Goal: Transaction & Acquisition: Purchase product/service

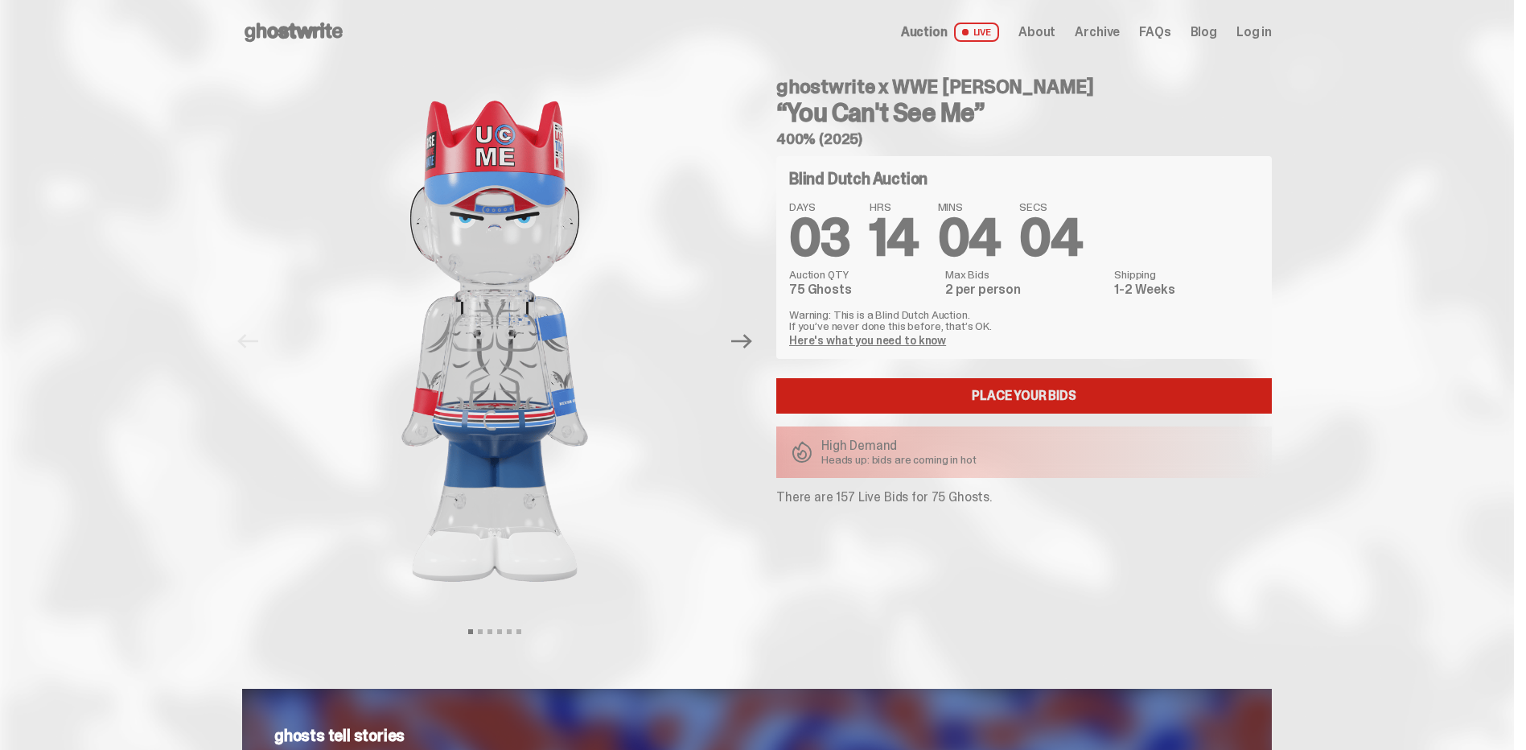
click at [1021, 388] on link "Place your Bids" at bounding box center [1023, 395] width 495 height 35
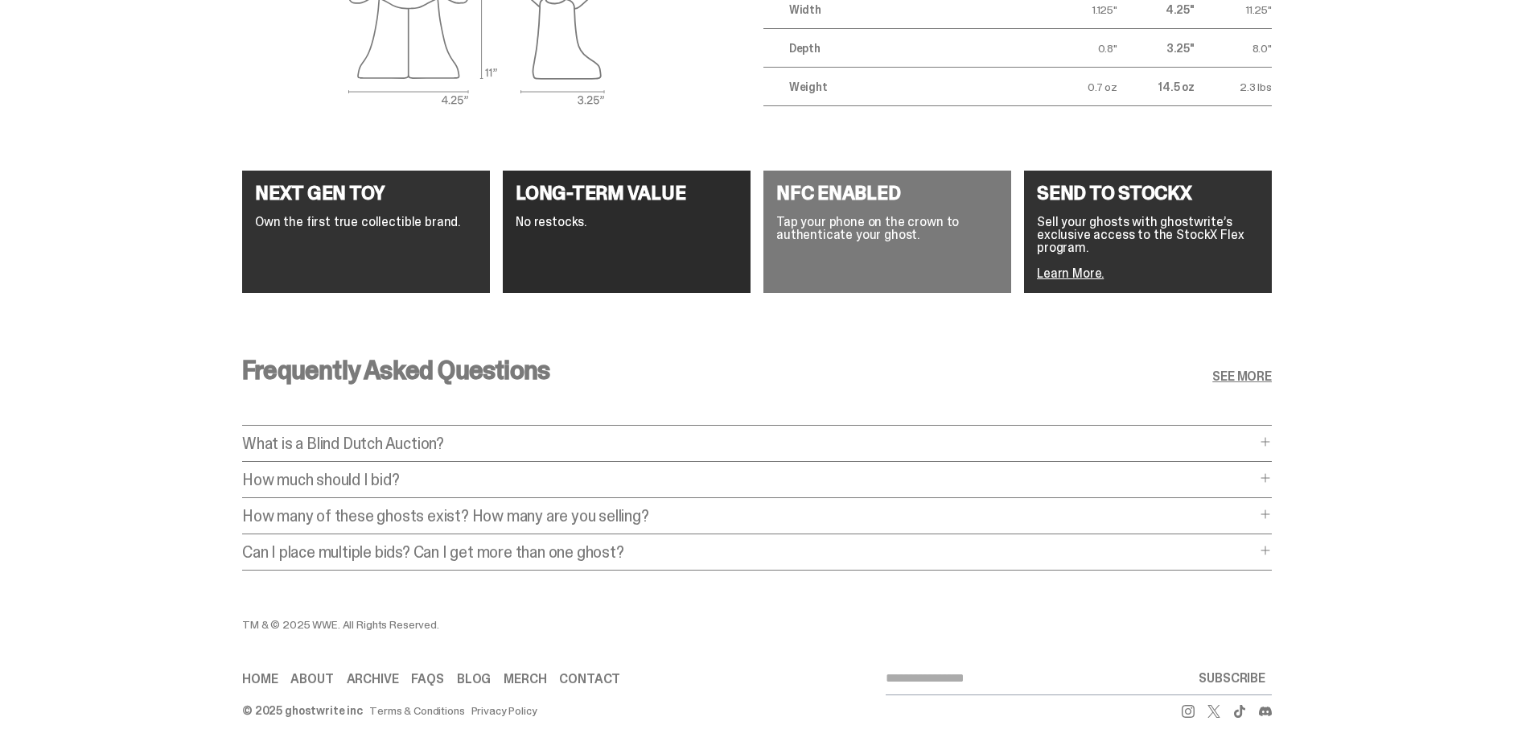
scroll to position [2928, 0]
click at [875, 435] on p "What is a Blind Dutch Auction?" at bounding box center [748, 443] width 1013 height 16
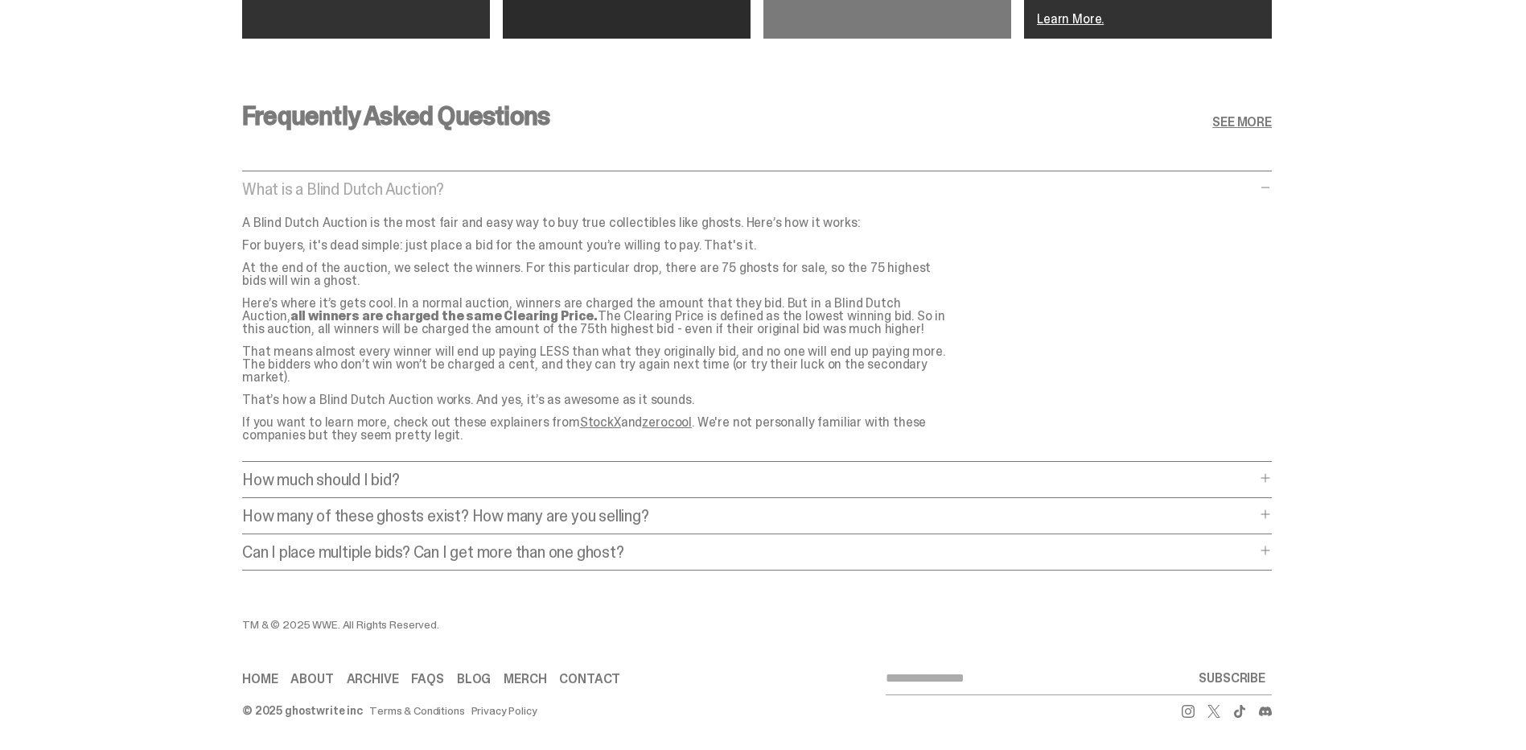
scroll to position [3077, 0]
click at [317, 473] on p "How much should I bid?" at bounding box center [748, 481] width 1013 height 16
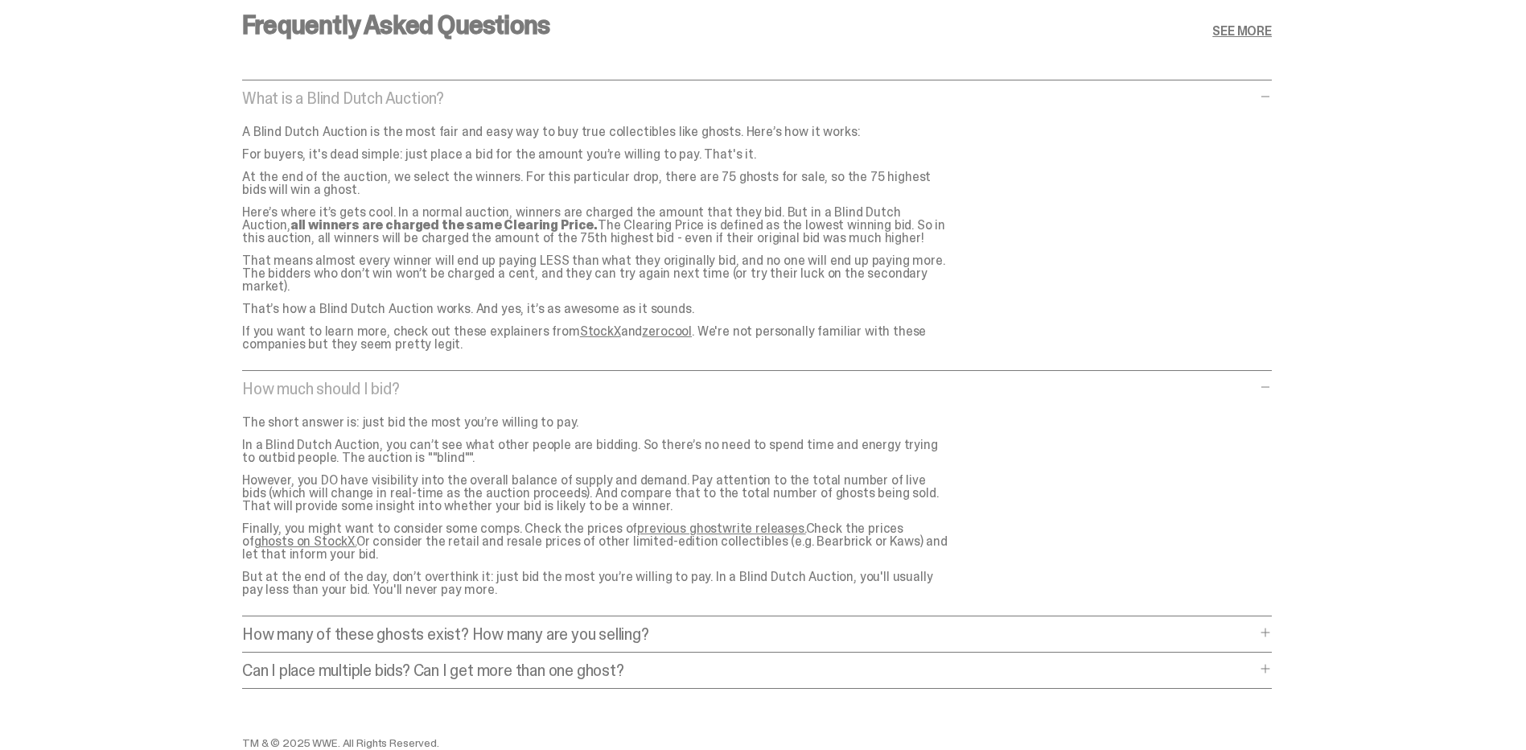
click at [313, 626] on p "How many of these ghosts exist? How many are you selling?" at bounding box center [748, 634] width 1013 height 16
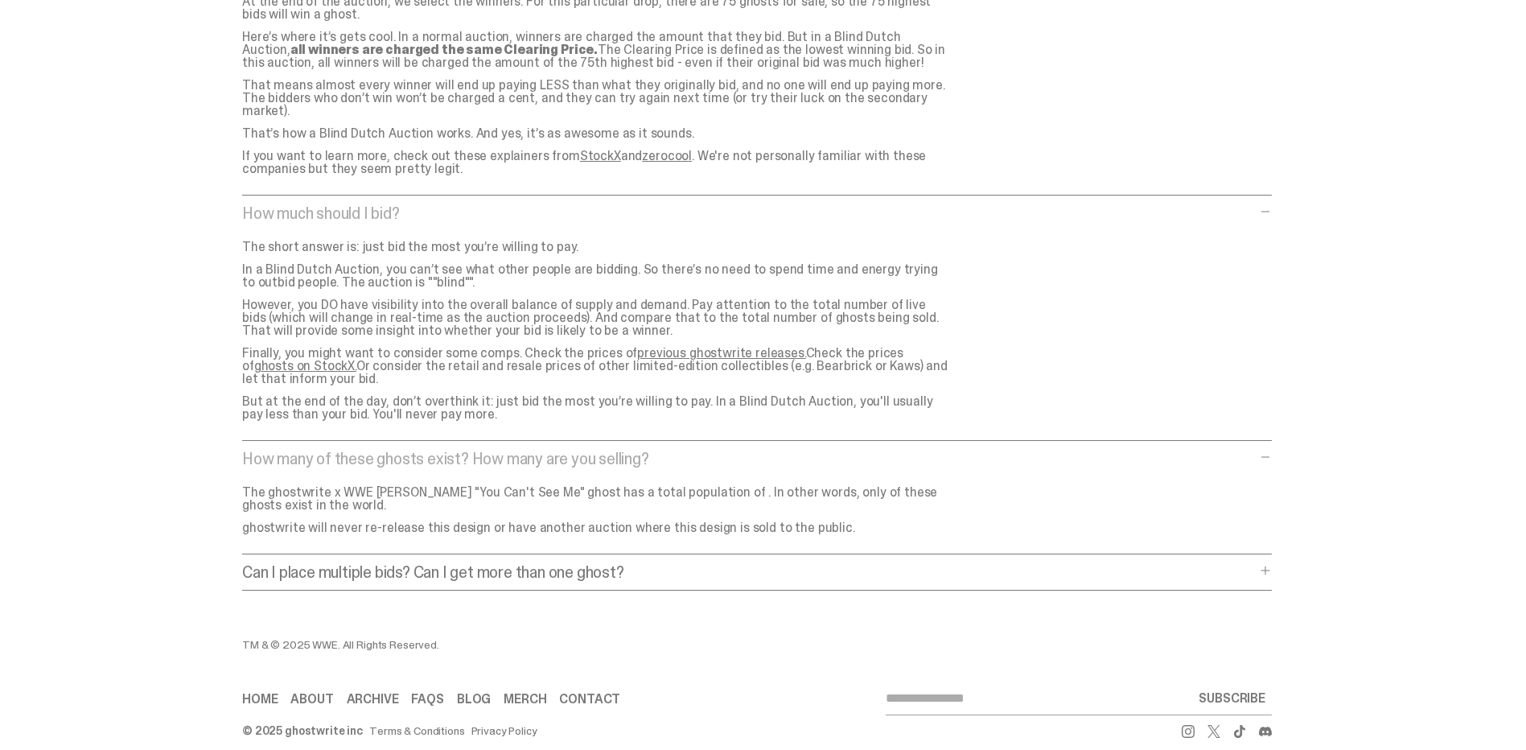
scroll to position [3363, 0]
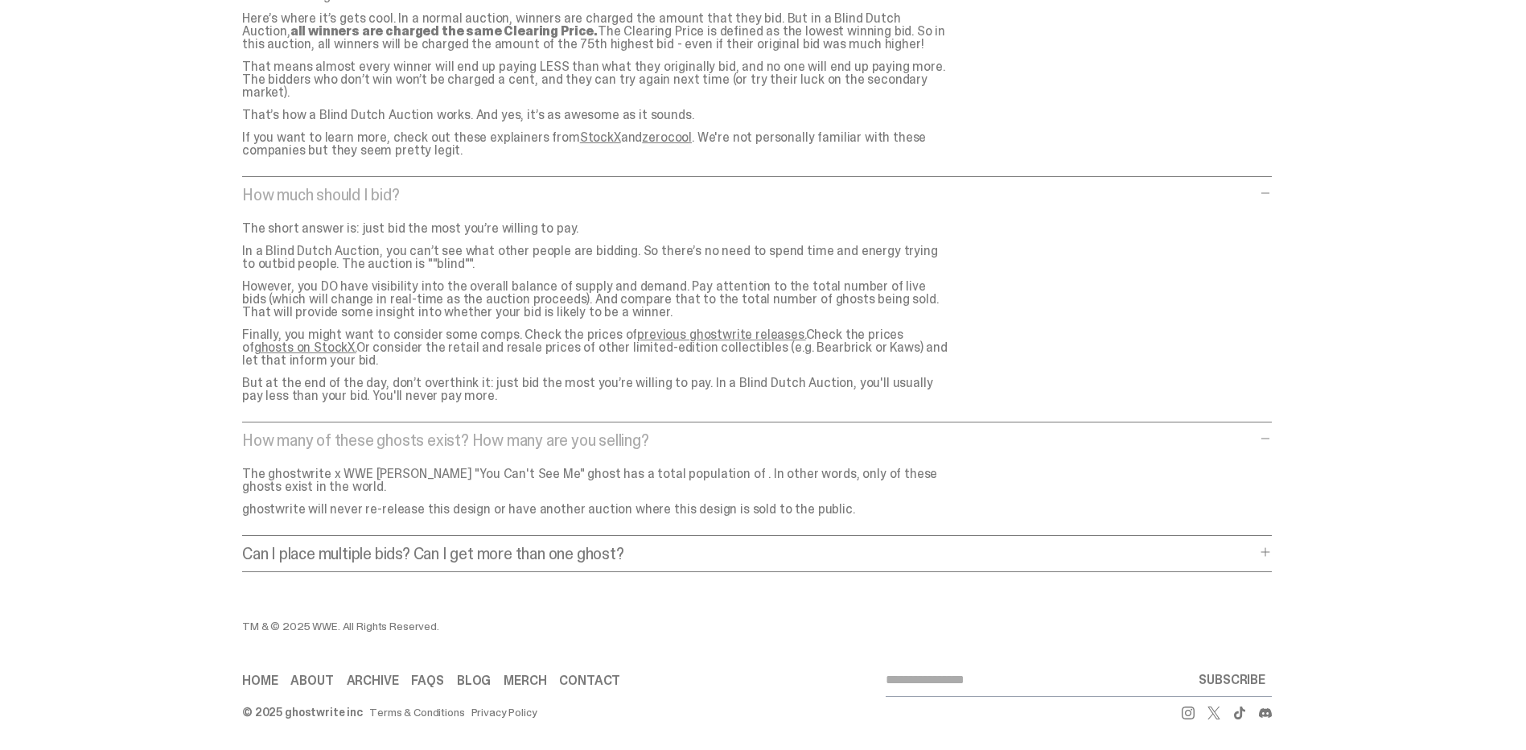
click at [308, 545] on p "Can I place multiple bids? Can I get more than one ghost?" at bounding box center [748, 553] width 1013 height 16
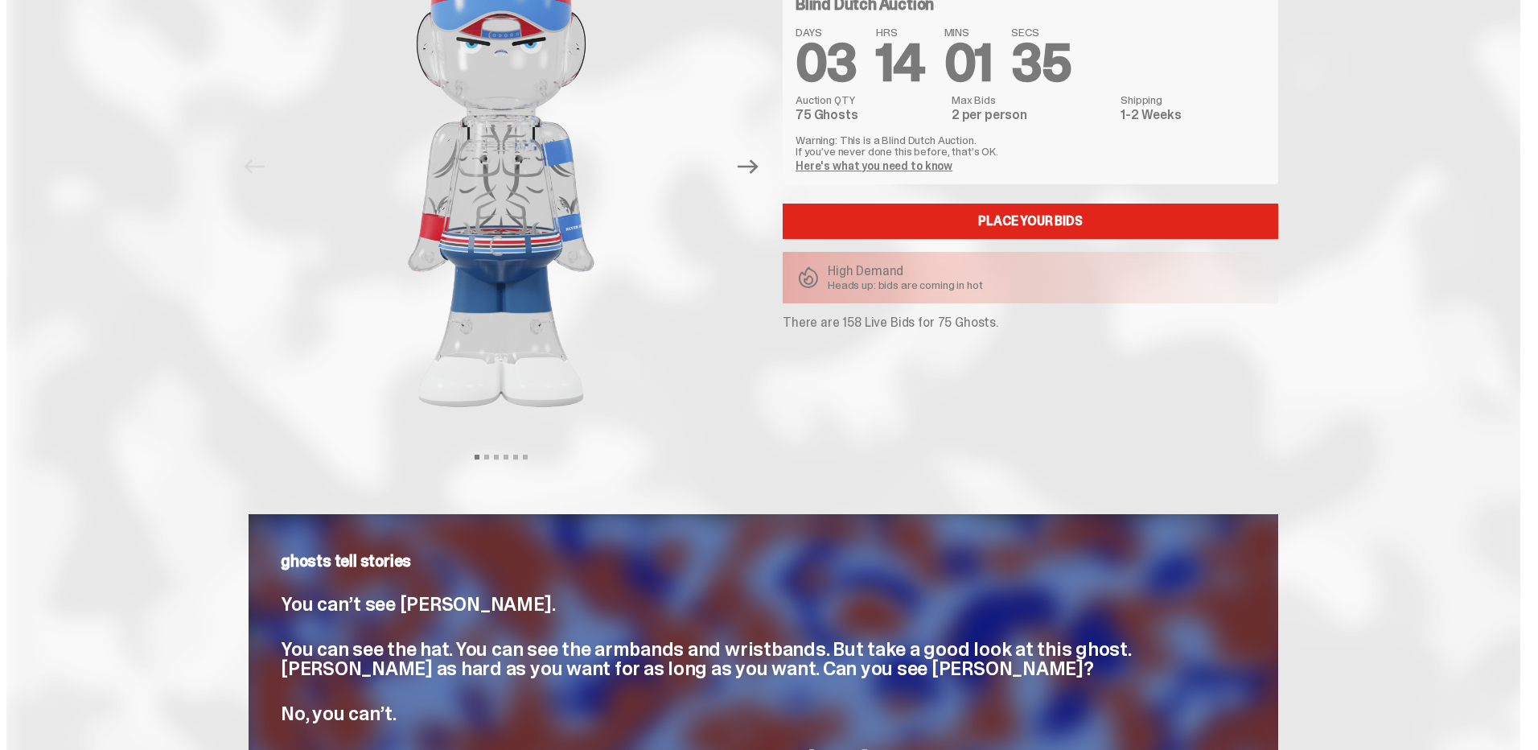
scroll to position [0, 0]
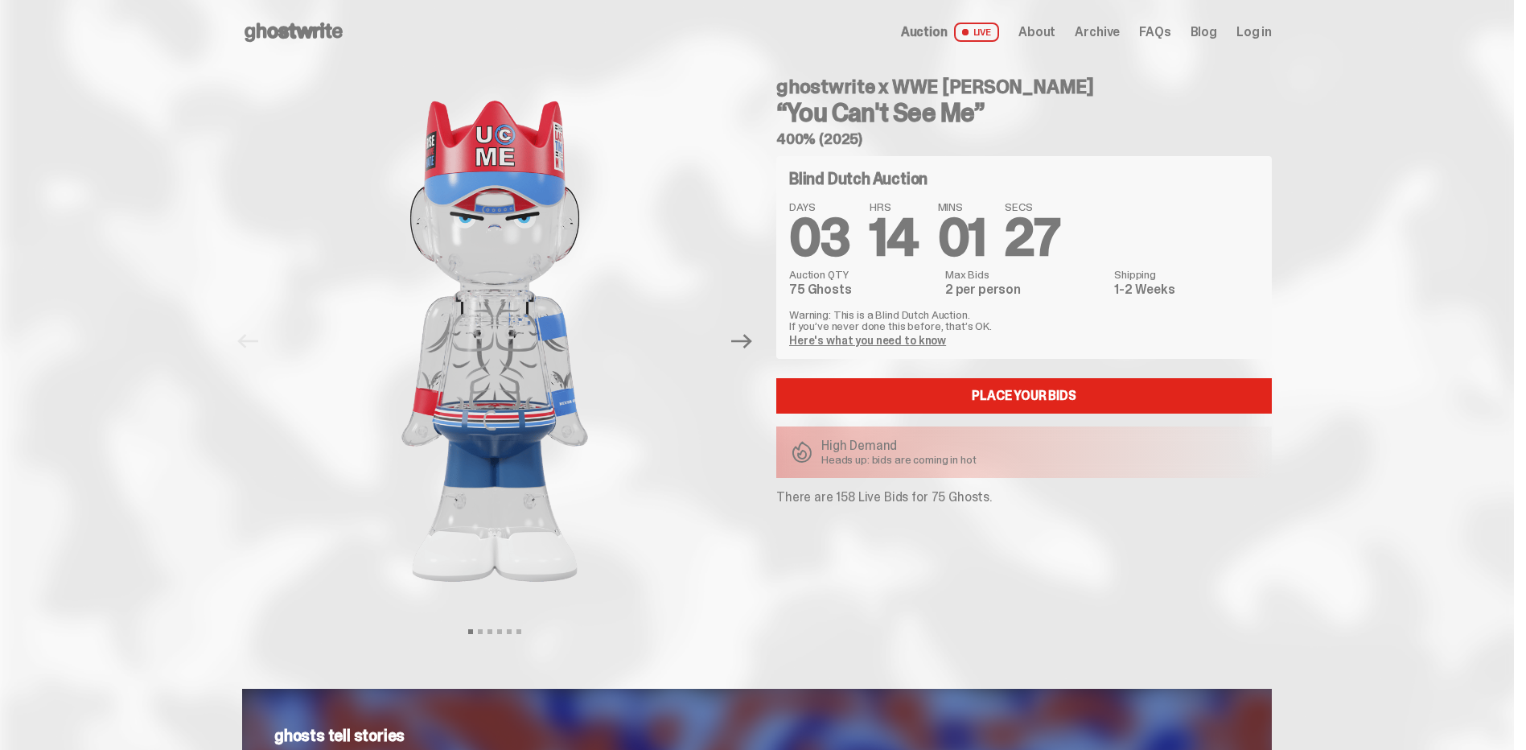
click at [909, 334] on link "Here's what you need to know" at bounding box center [867, 340] width 157 height 14
click at [970, 31] on span at bounding box center [964, 32] width 10 height 10
click at [1269, 27] on span "Log in" at bounding box center [1253, 32] width 35 height 13
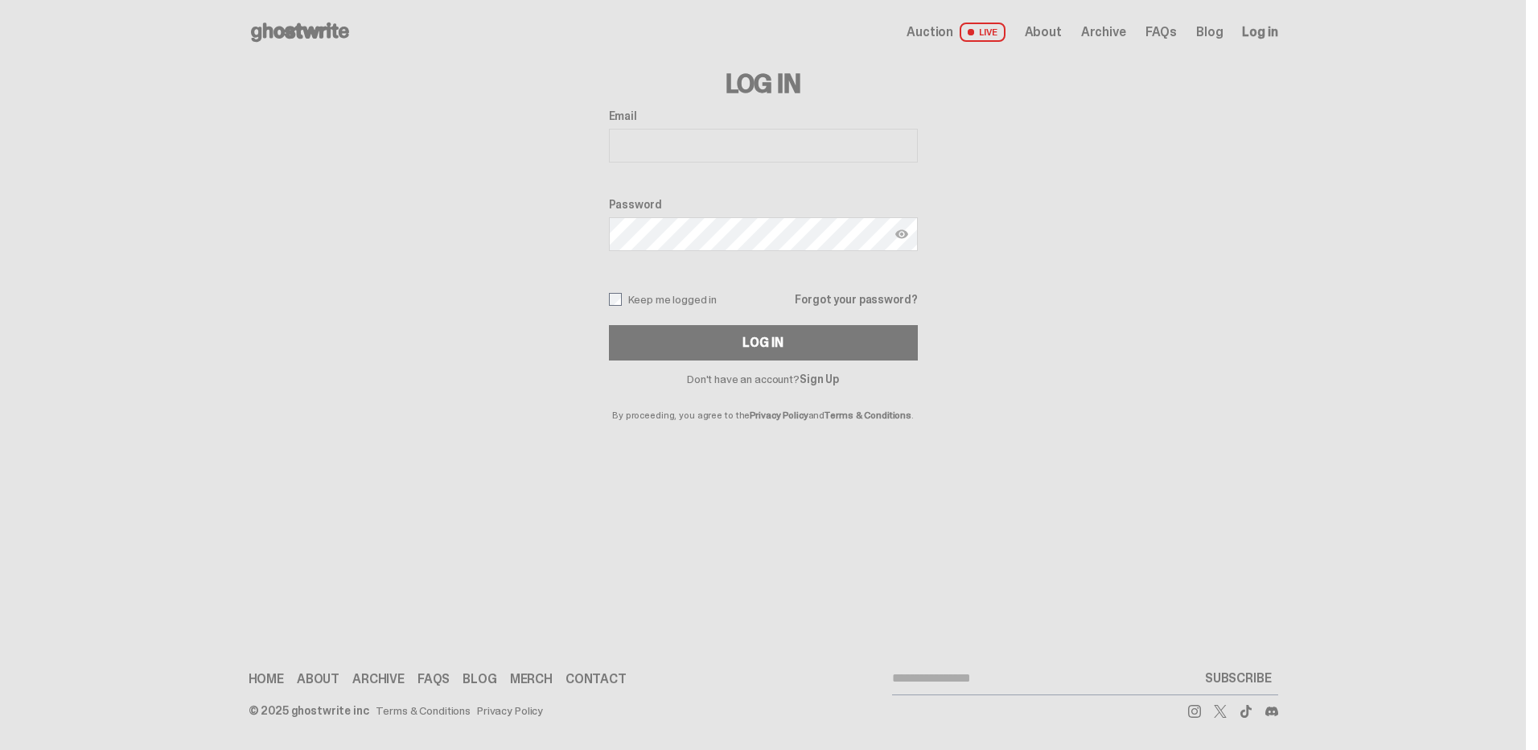
click at [722, 146] on input "Email" at bounding box center [763, 146] width 309 height 34
type input "**********"
